Goal: Navigation & Orientation: Find specific page/section

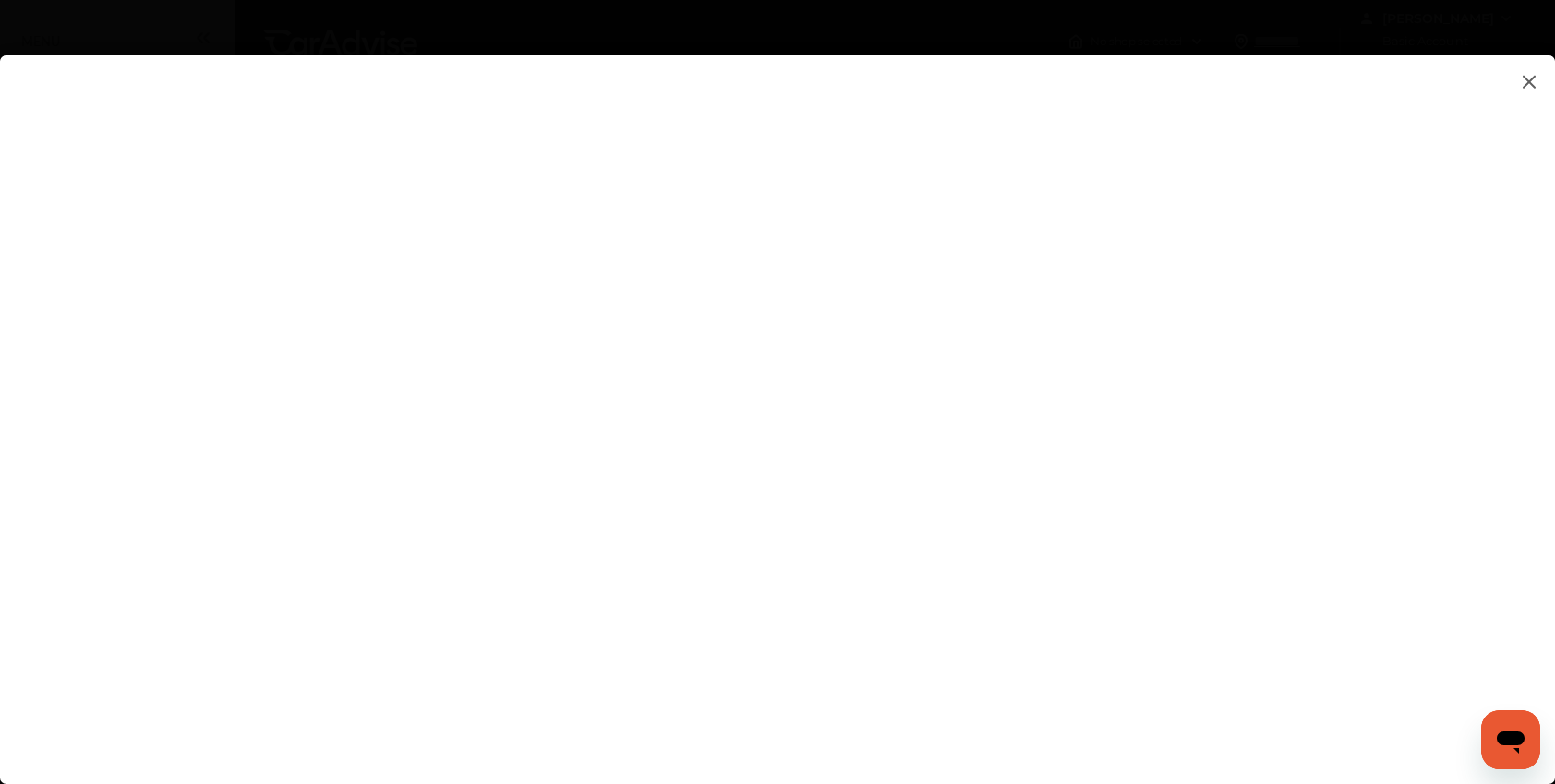
click at [1534, 88] on img at bounding box center [1528, 81] width 22 height 23
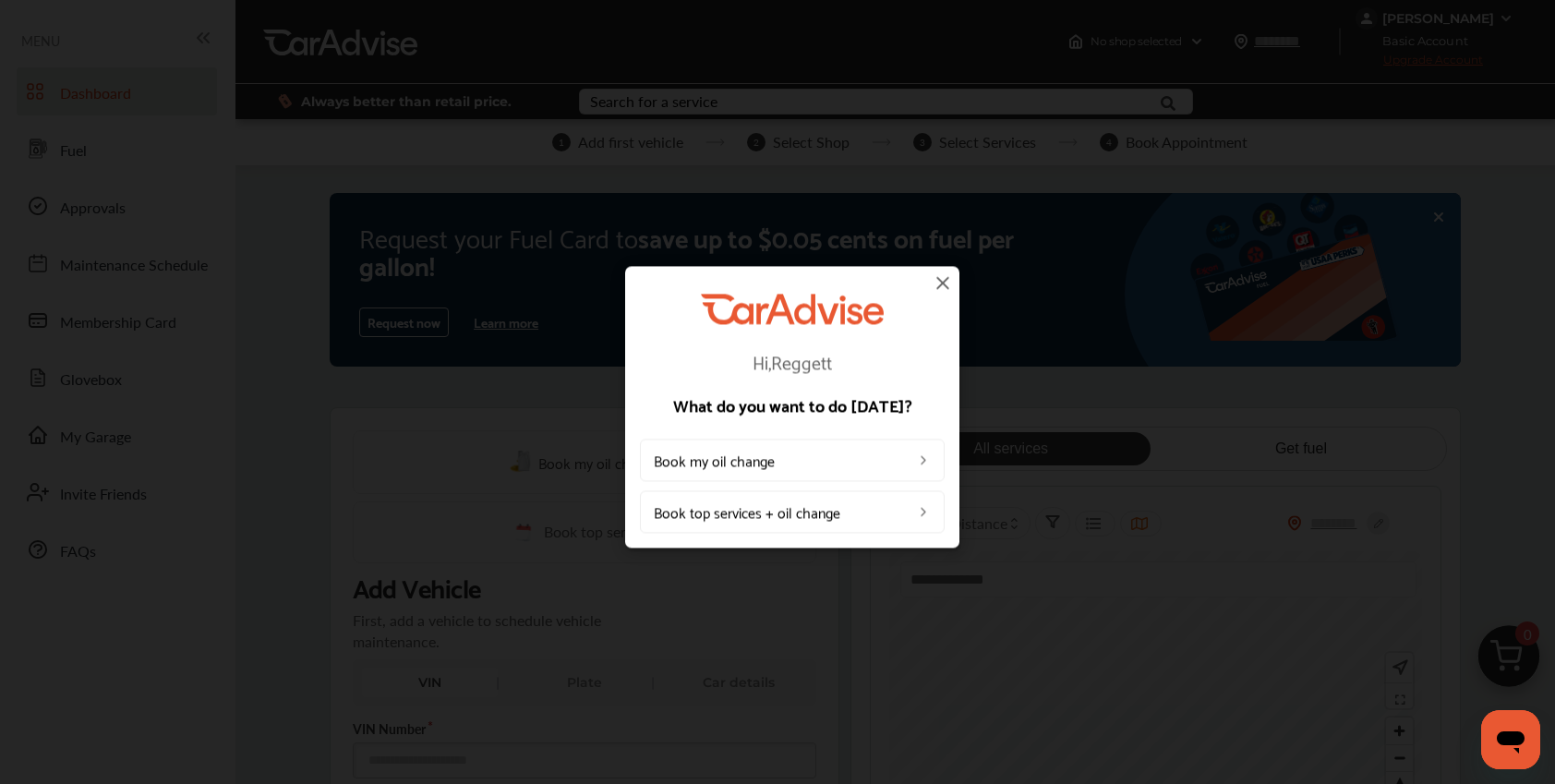
click at [943, 287] on img at bounding box center [942, 282] width 22 height 22
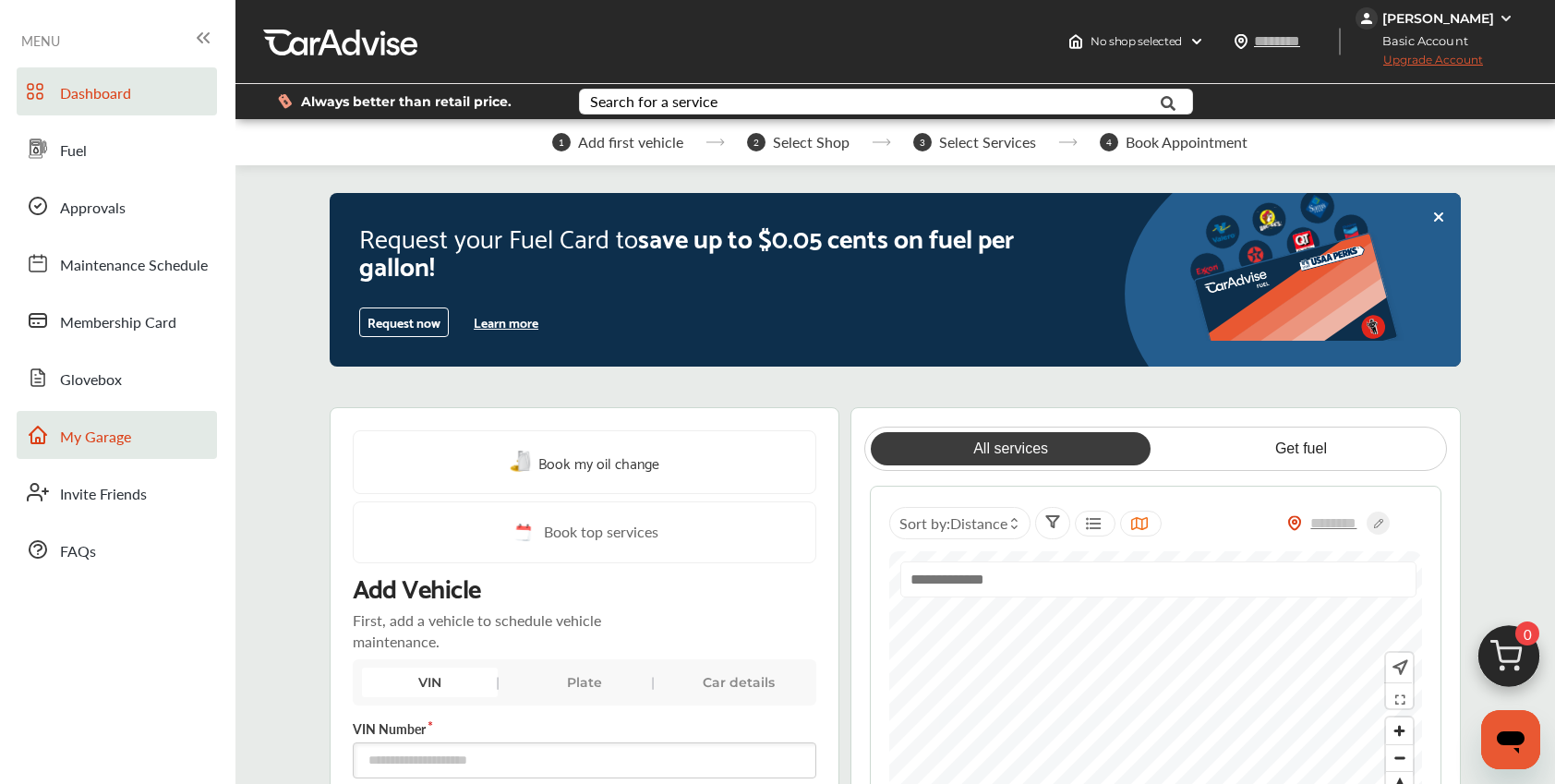
click at [97, 437] on span "My Garage" at bounding box center [96, 437] width 71 height 24
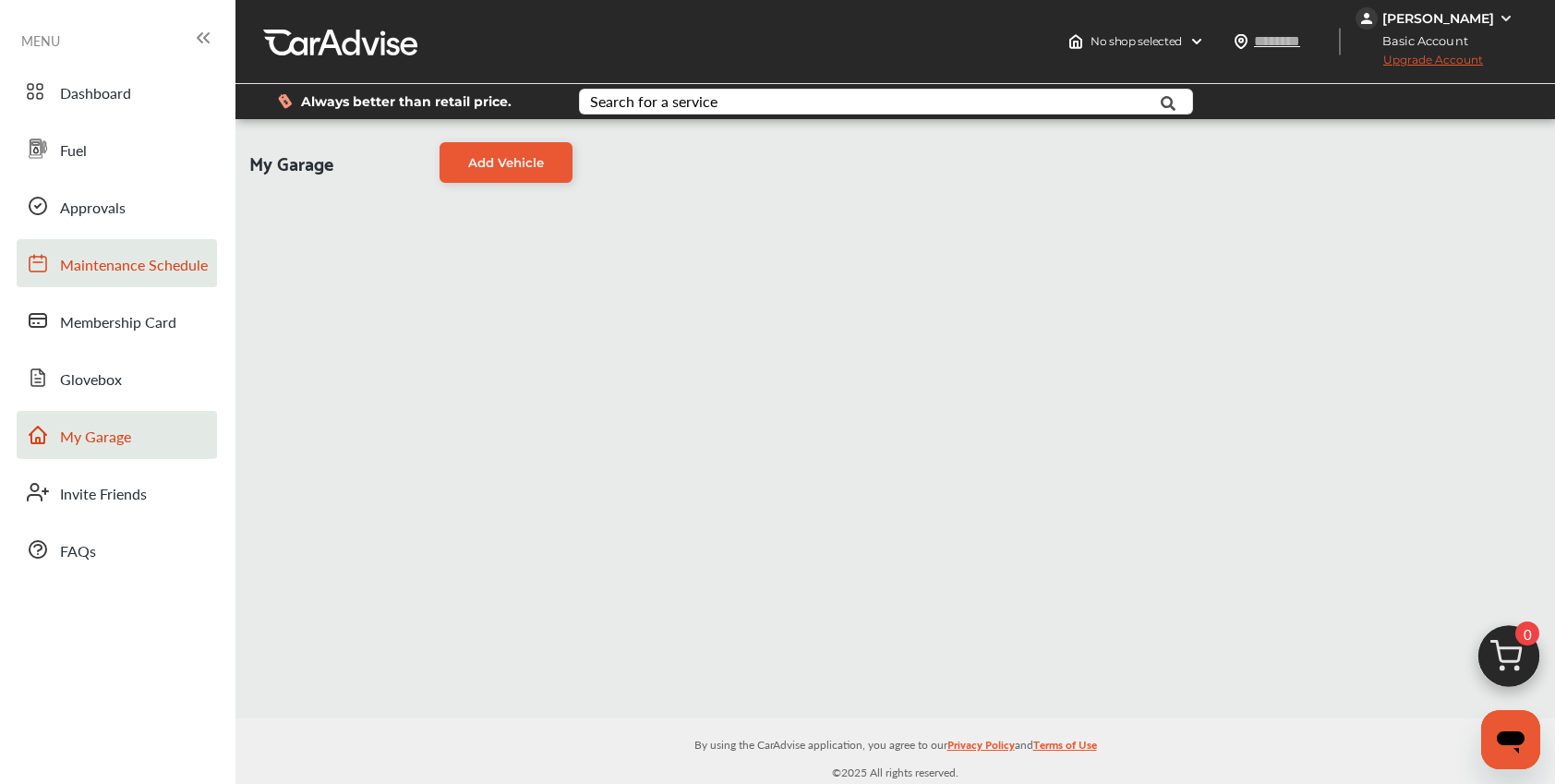
click at [143, 272] on span "Maintenance Schedule" at bounding box center [134, 265] width 148 height 24
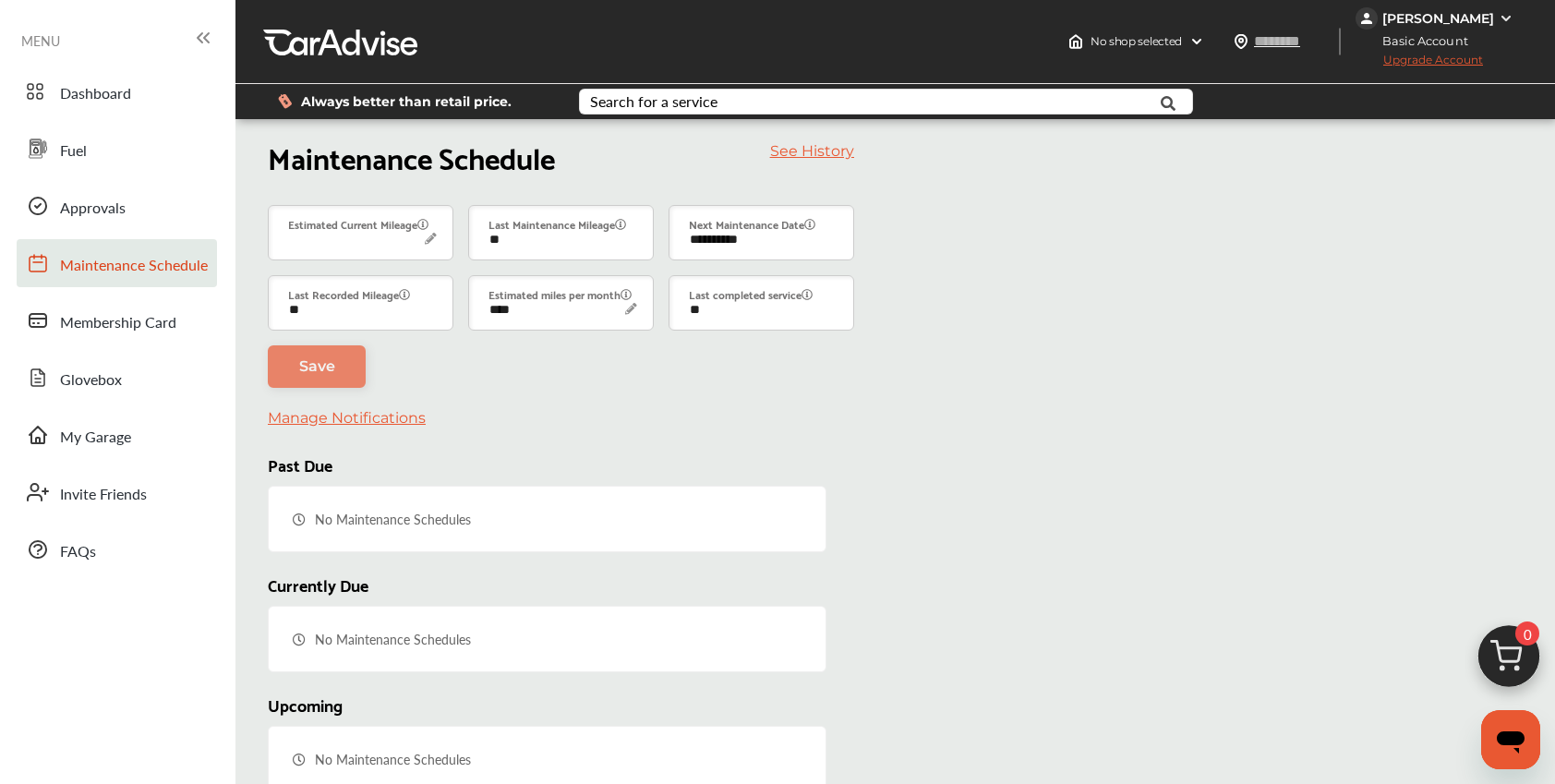
click at [202, 36] on icon at bounding box center [202, 37] width 22 height 22
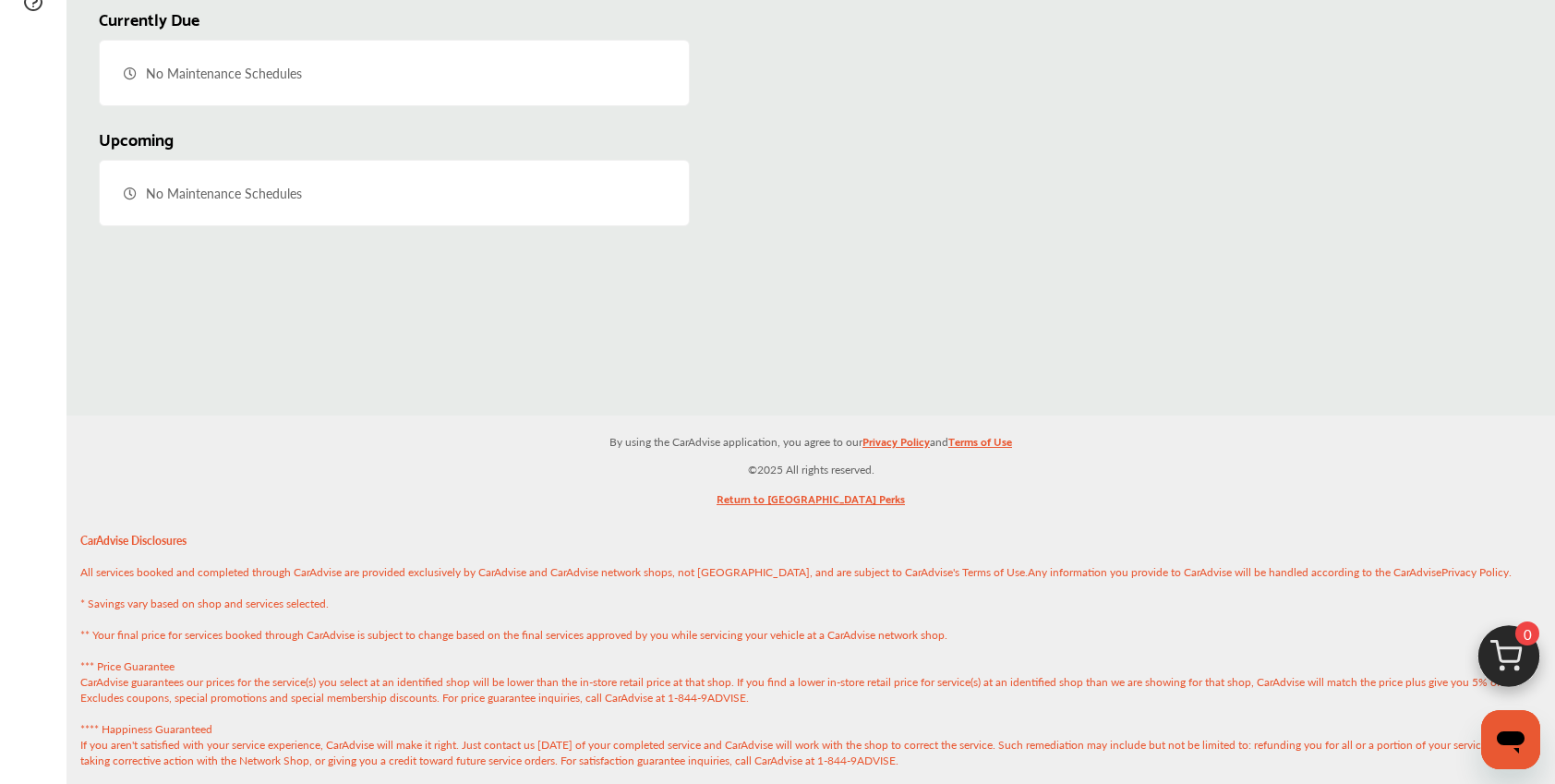
scroll to position [575, 0]
